Goal: Book appointment/travel/reservation

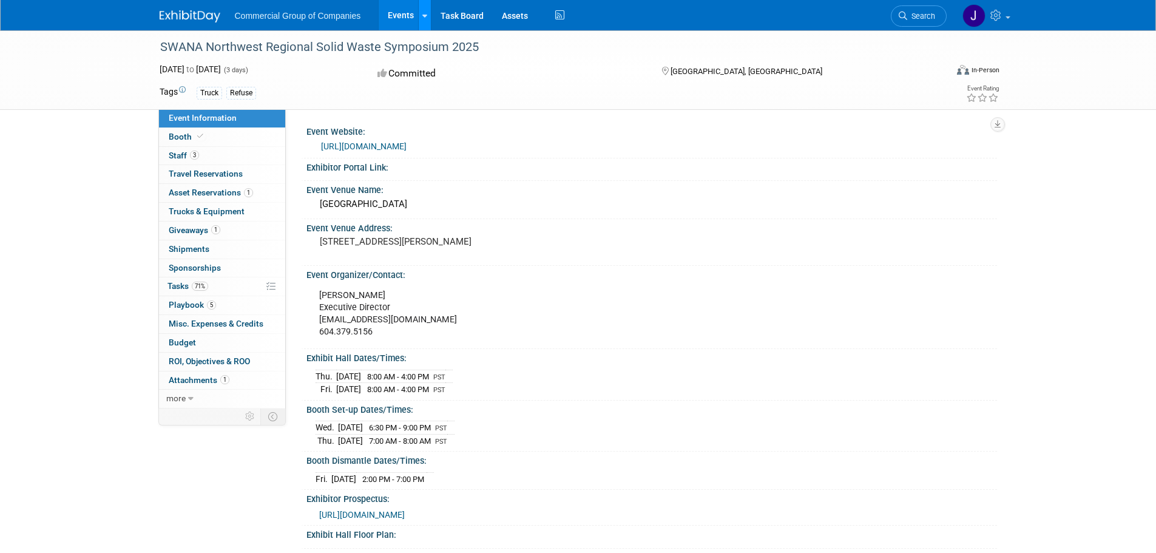
click at [425, 13] on icon at bounding box center [424, 16] width 5 height 8
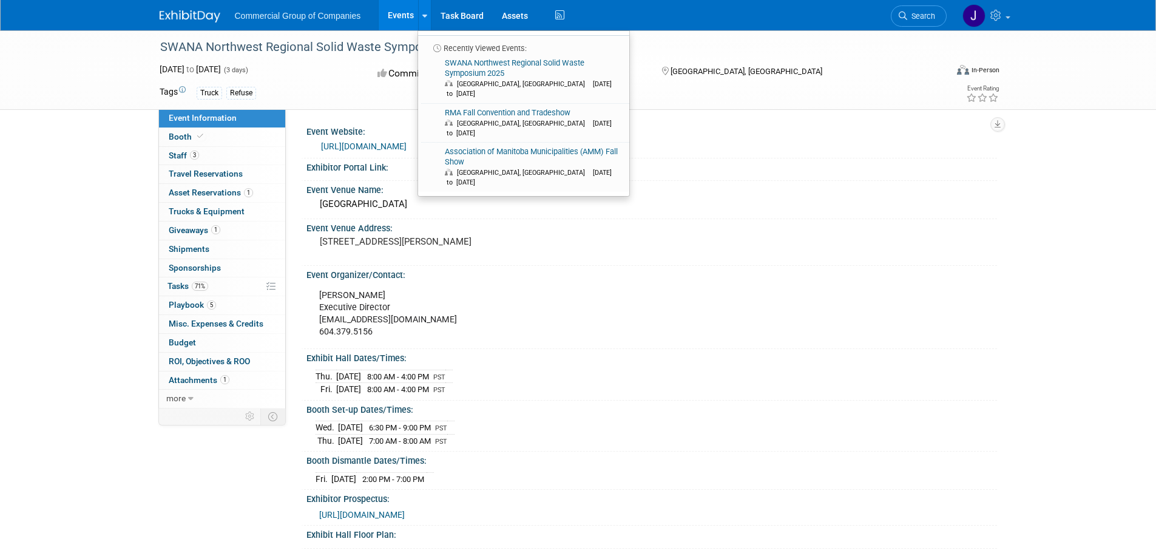
click at [405, 13] on link "Events" at bounding box center [401, 15] width 44 height 30
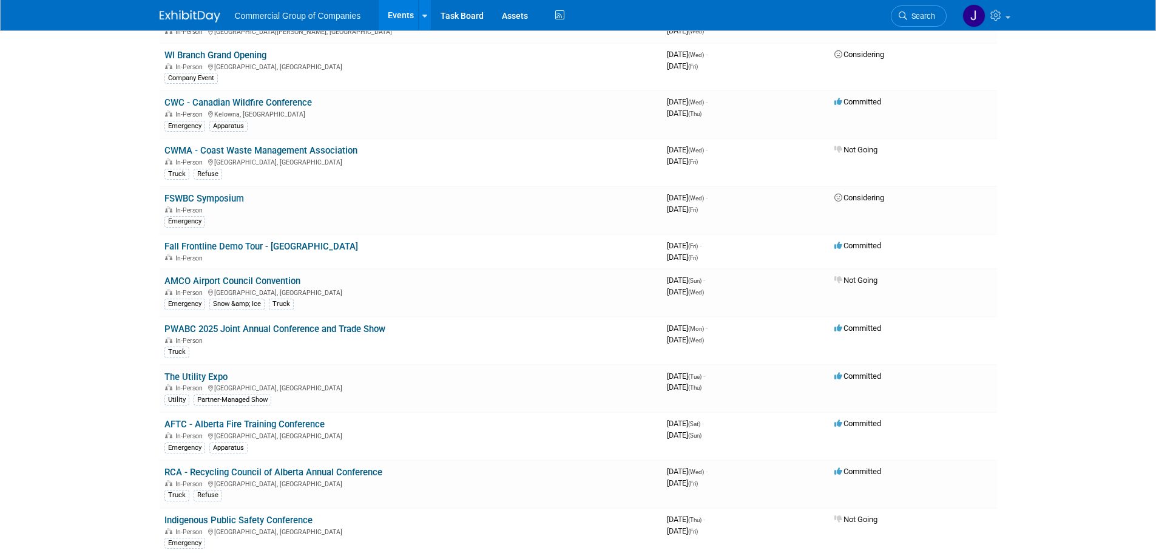
scroll to position [303, 0]
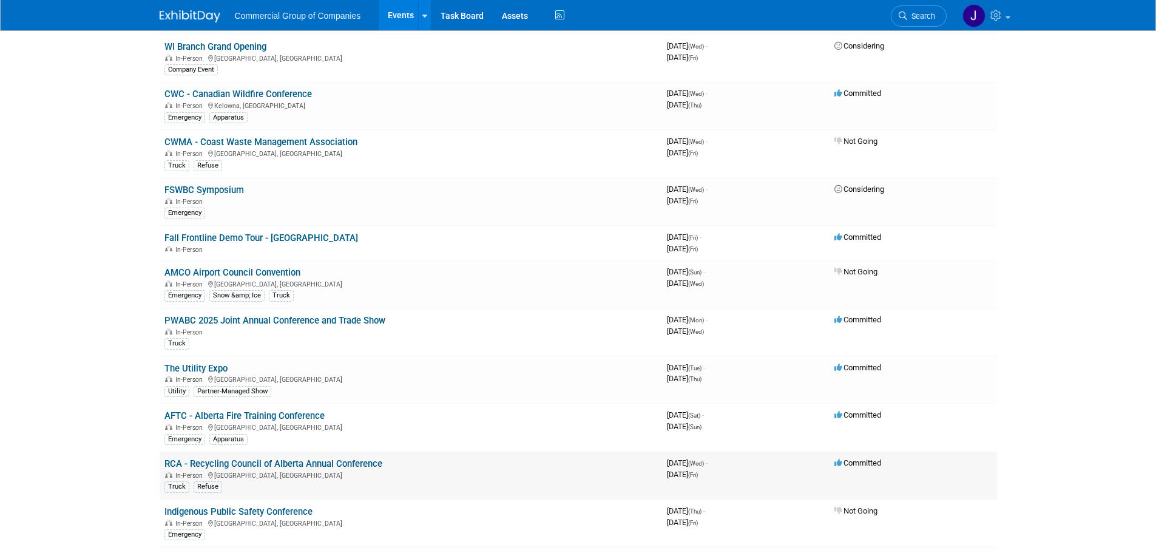
click at [237, 465] on link "RCA - Recycling Council of Alberta Annual Conference" at bounding box center [273, 463] width 218 height 11
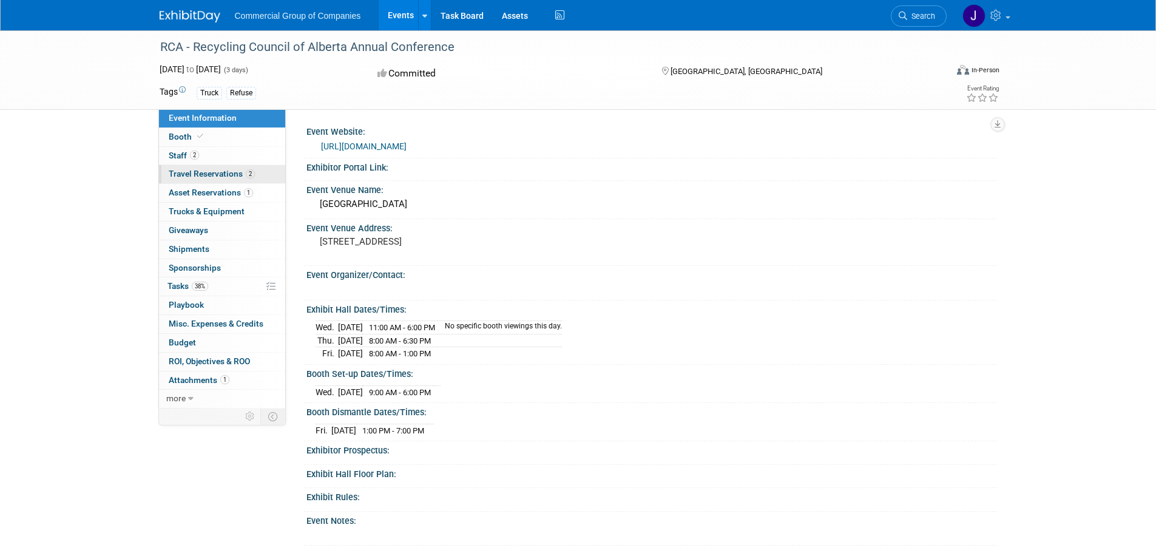
click at [175, 172] on span "Travel Reservations 2" at bounding box center [212, 174] width 86 height 10
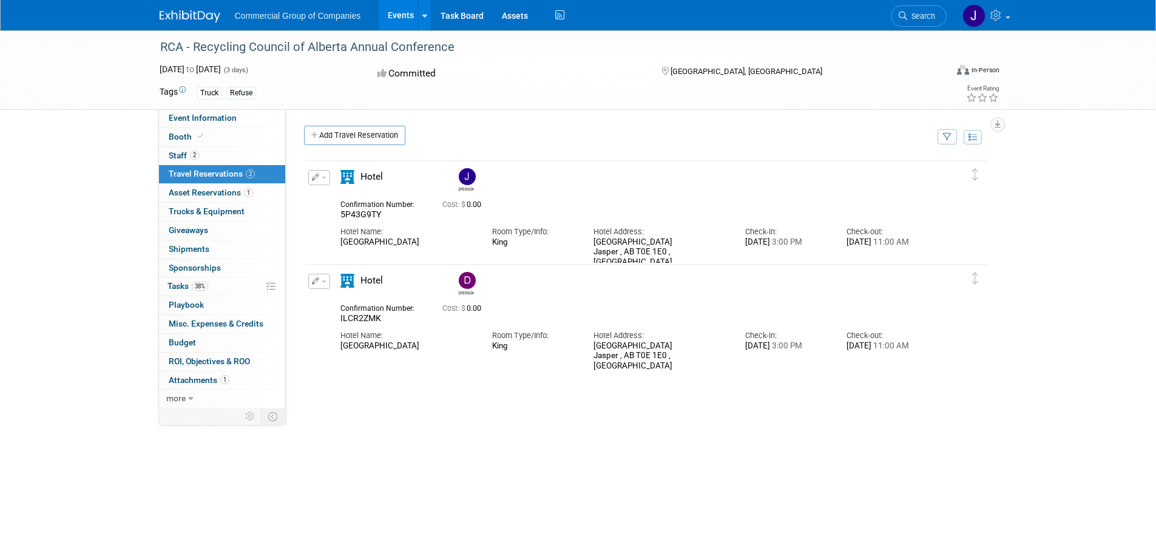
click at [123, 181] on div "RCA - Recycling Council of Alberta Annual Conference [DATE] to [DATE] (3 days) …" at bounding box center [578, 289] width 1156 height 518
